Goal: Information Seeking & Learning: Learn about a topic

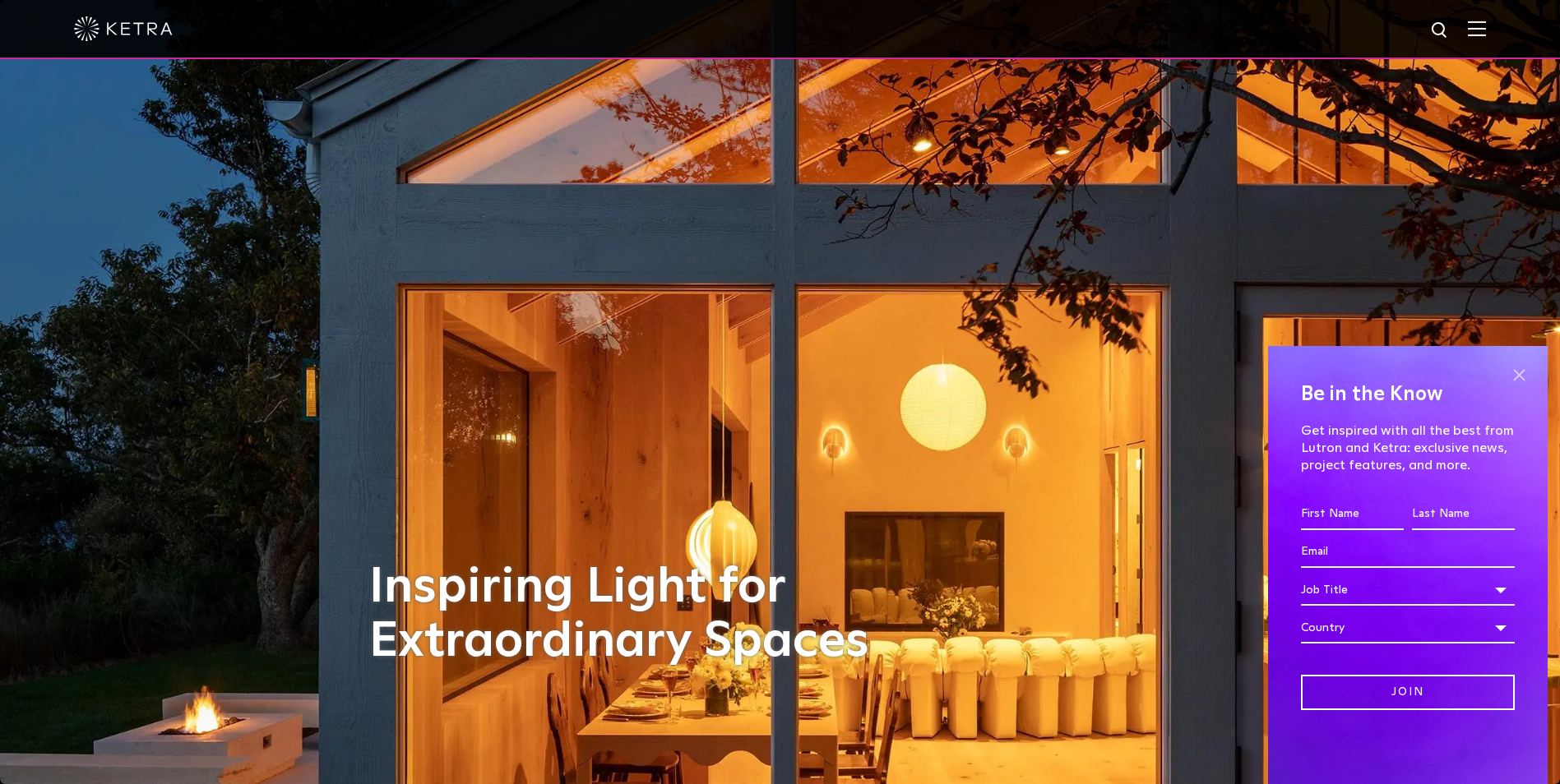
click at [1235, 374] on span at bounding box center [1519, 375] width 25 height 25
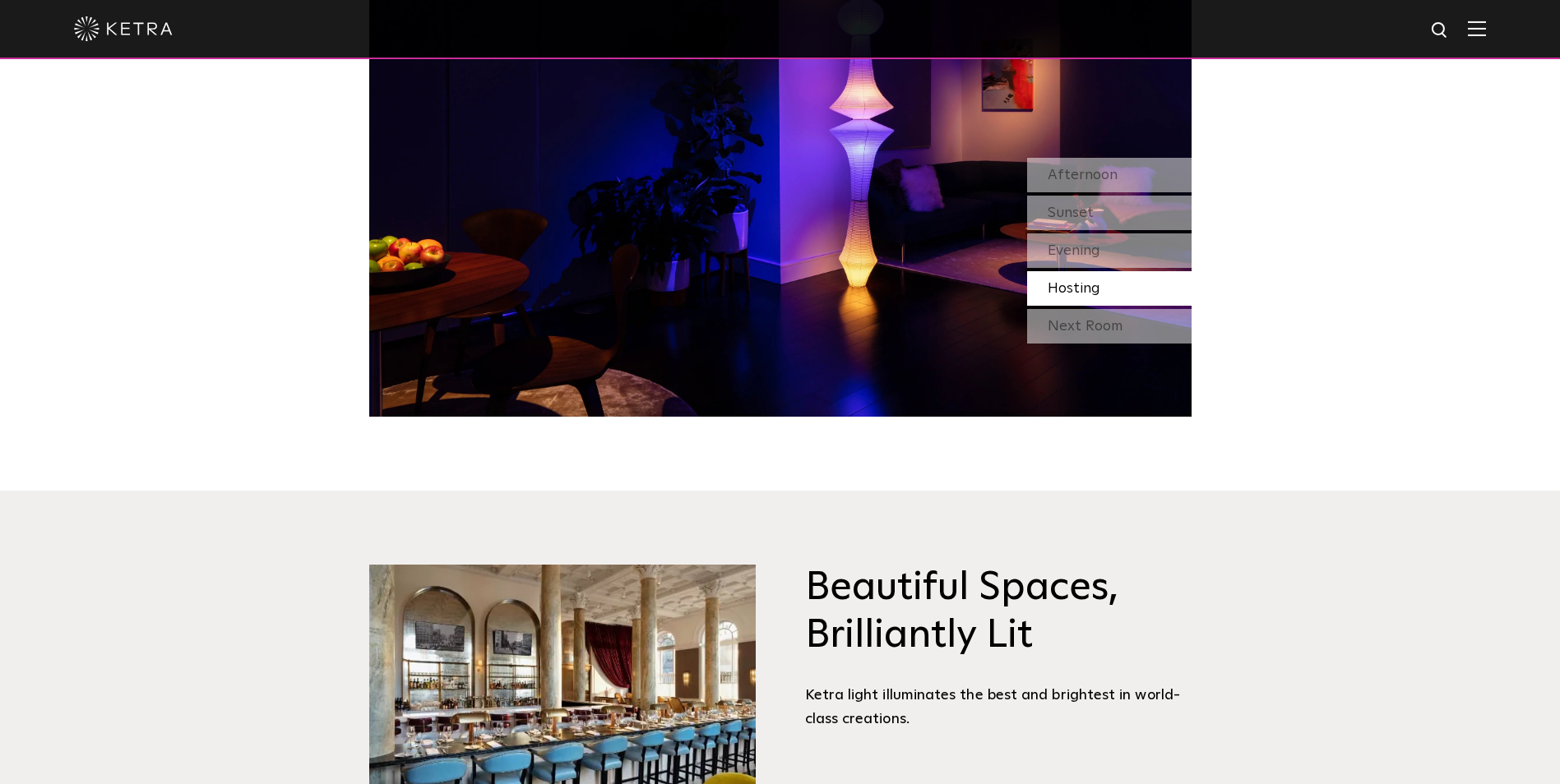
scroll to position [1750, 0]
click at [1235, 37] on span at bounding box center [1477, 29] width 18 height 16
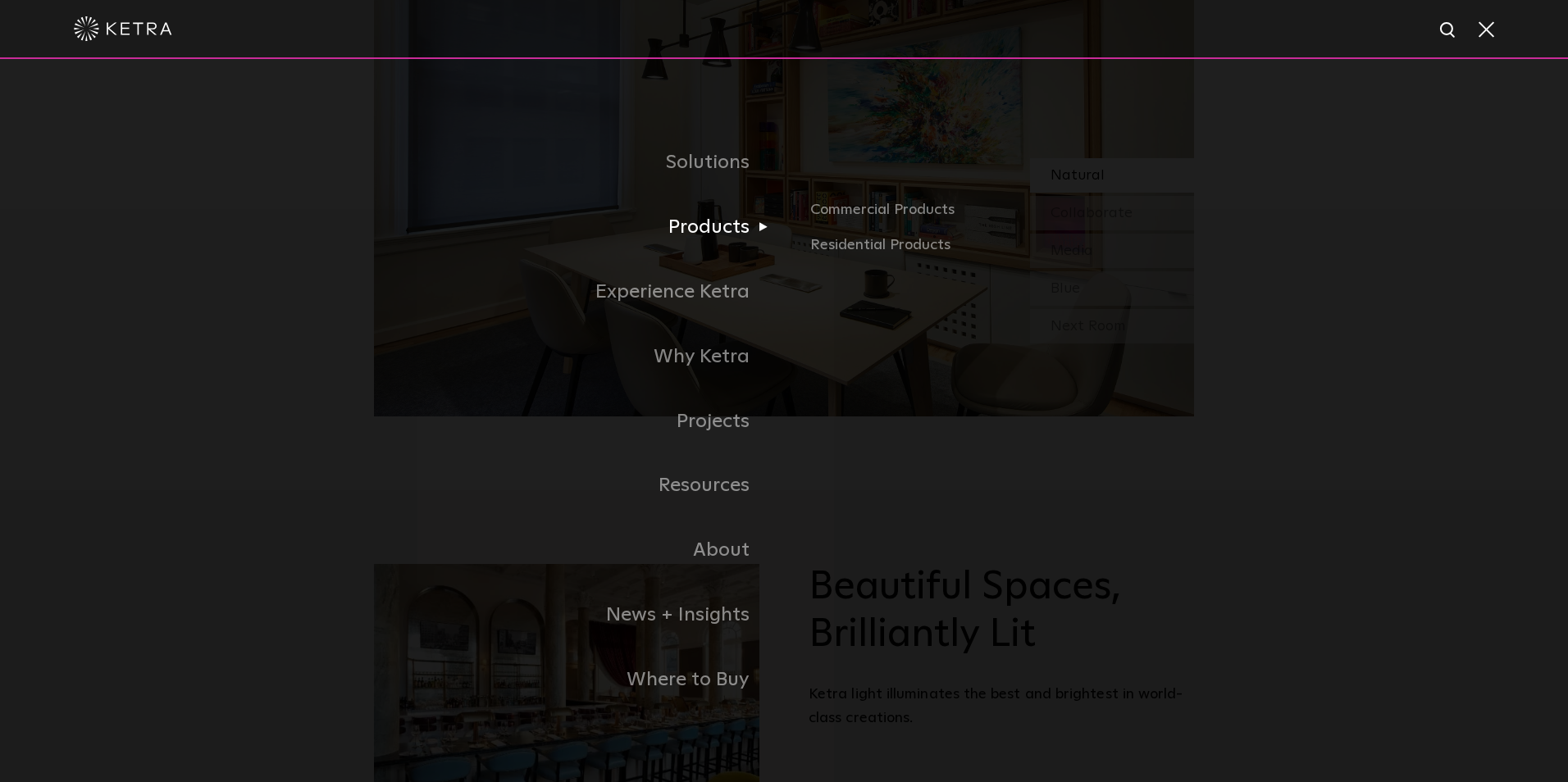
click at [685, 230] on link "Products" at bounding box center [579, 227] width 410 height 65
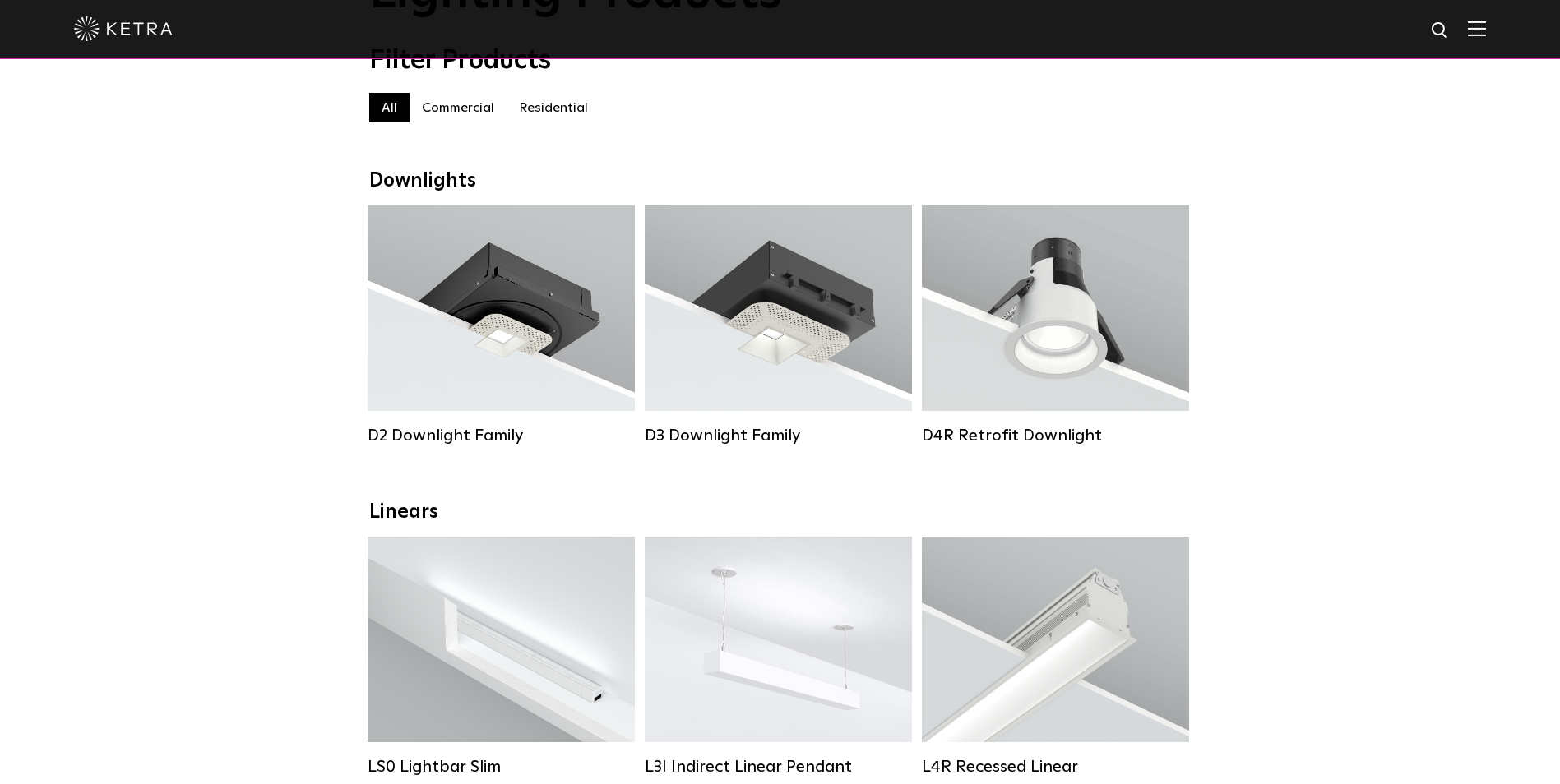
scroll to position [156, 0]
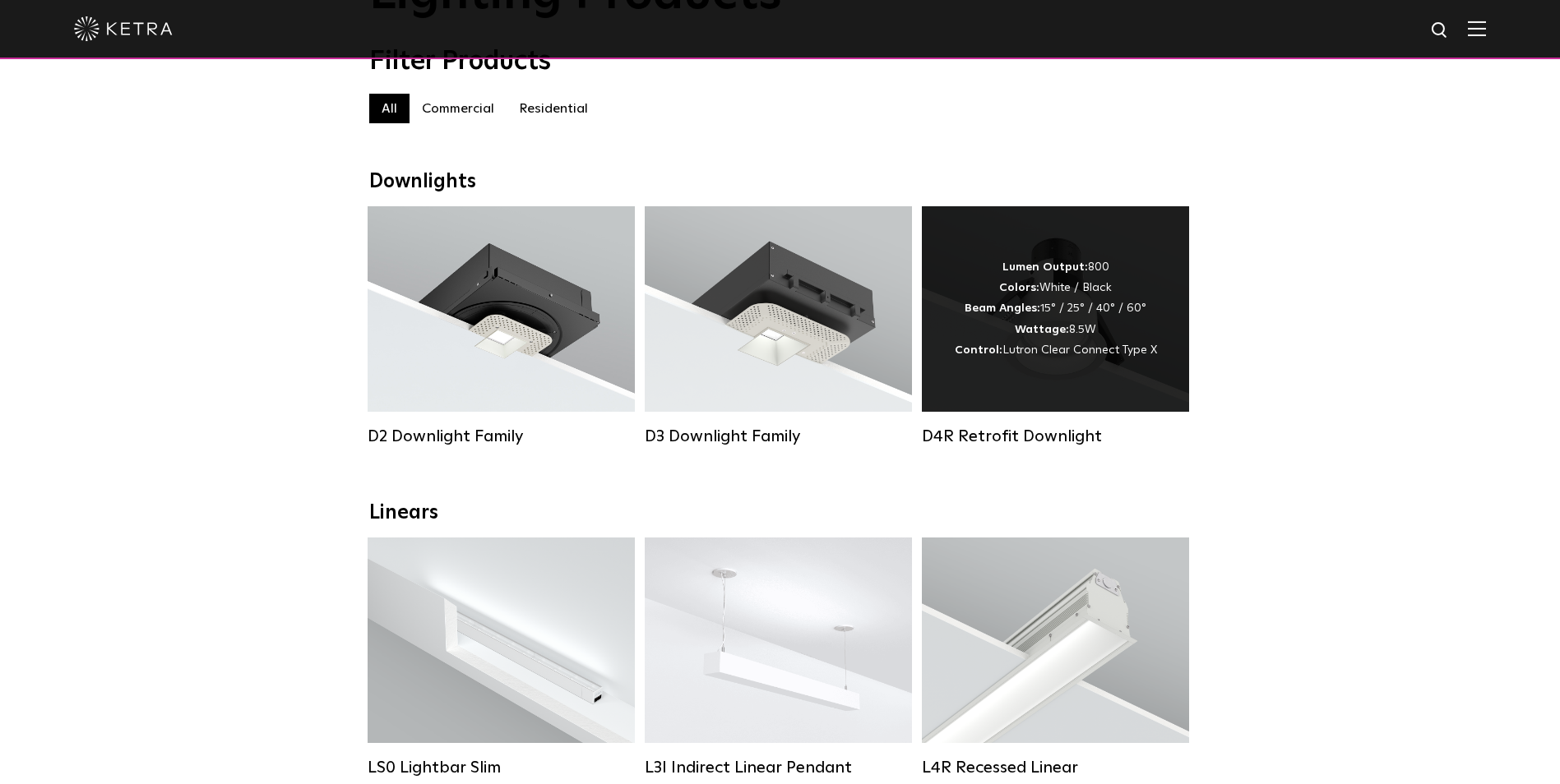
click at [1108, 333] on div "Lumen Output: 800 Colors: White / Black Beam Angles: 15° / 25° / 40° / 60° Watt…" at bounding box center [1056, 309] width 202 height 104
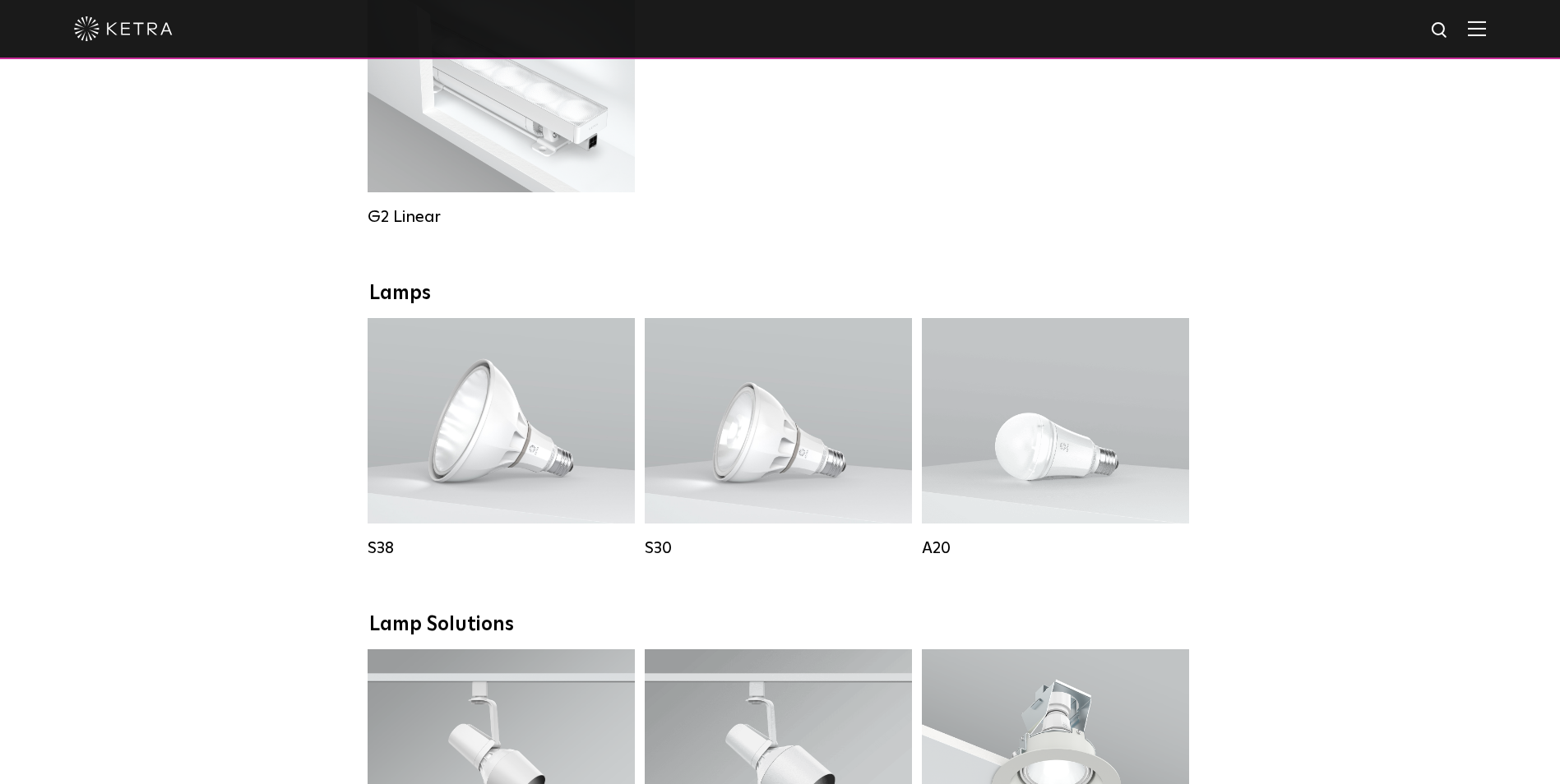
scroll to position [972, 0]
